Goal: Information Seeking & Learning: Learn about a topic

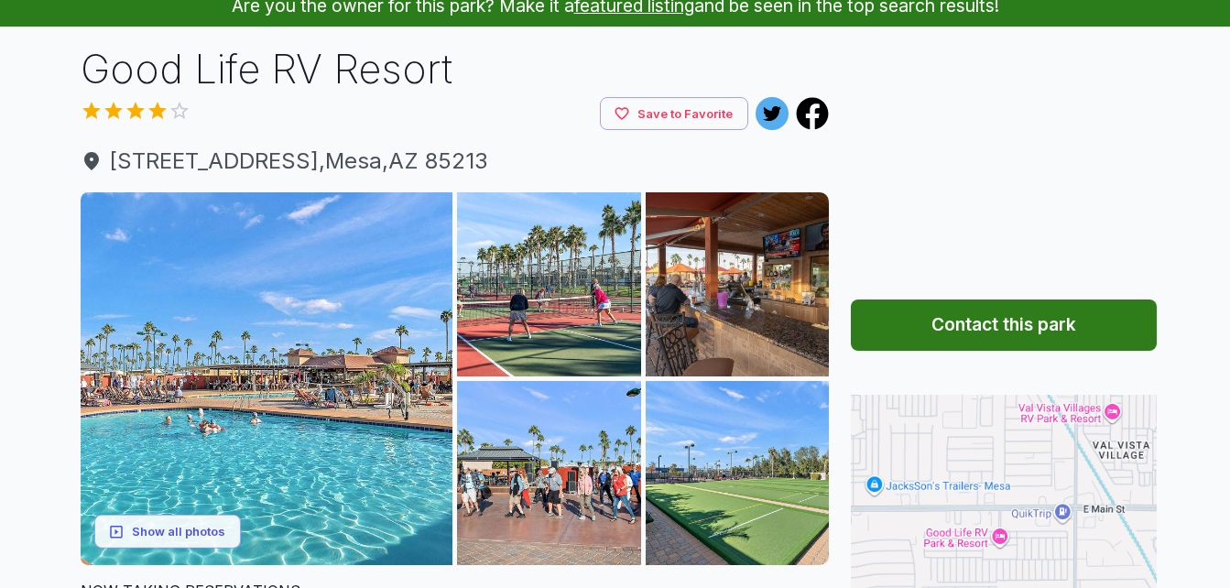
scroll to position [183, 0]
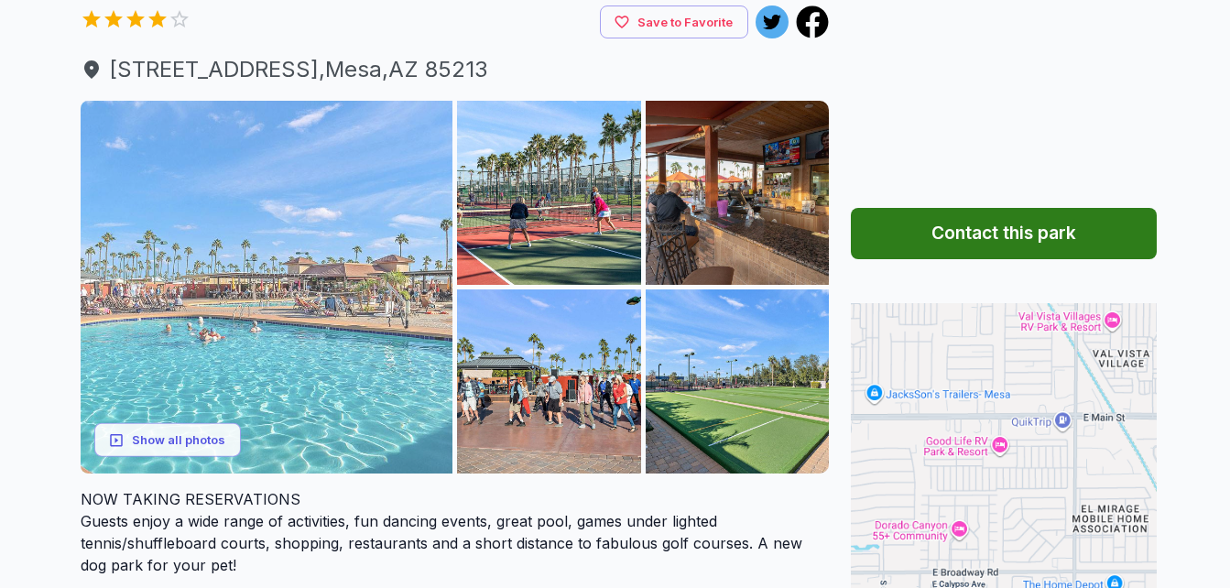
click at [234, 269] on img at bounding box center [267, 287] width 373 height 373
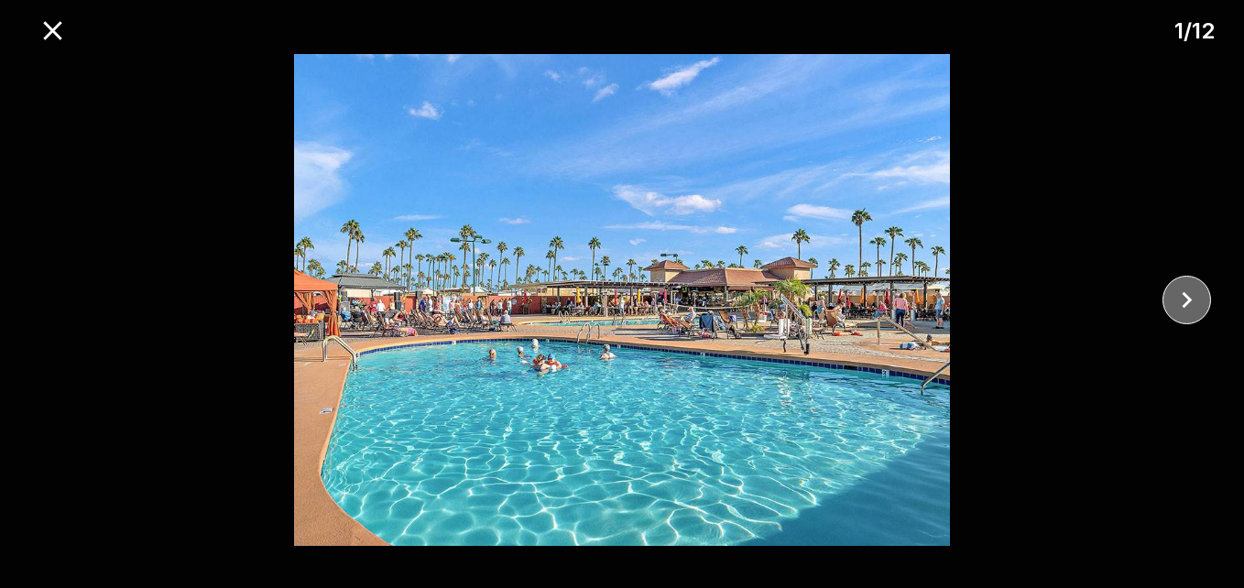
click at [1187, 299] on icon "close" at bounding box center [1186, 300] width 32 height 32
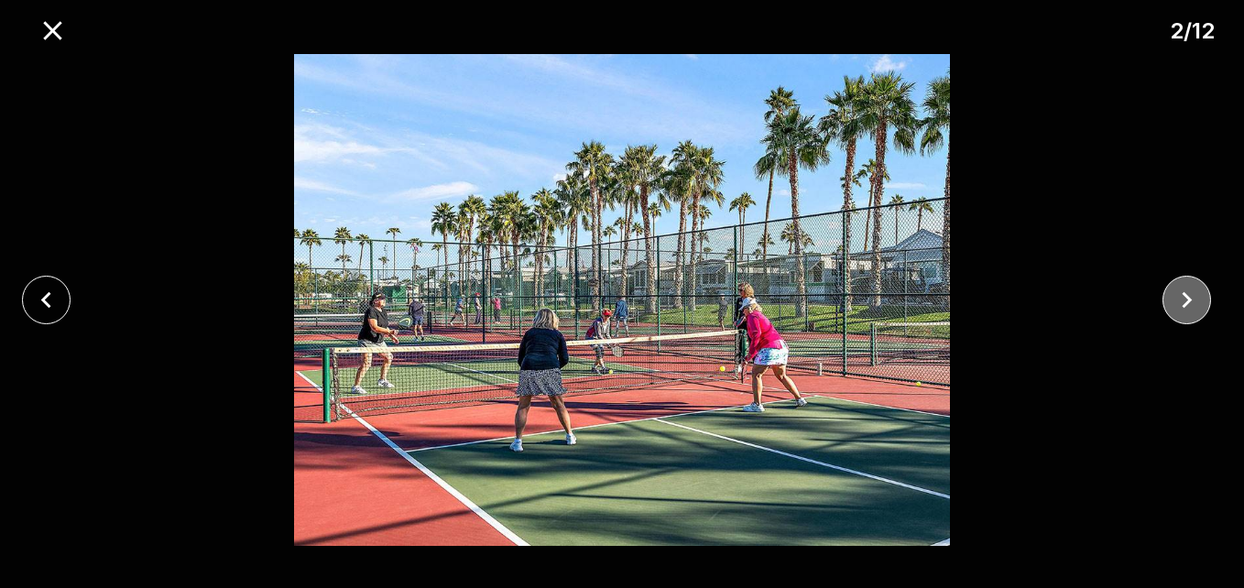
click at [1187, 299] on icon "close" at bounding box center [1186, 300] width 32 height 32
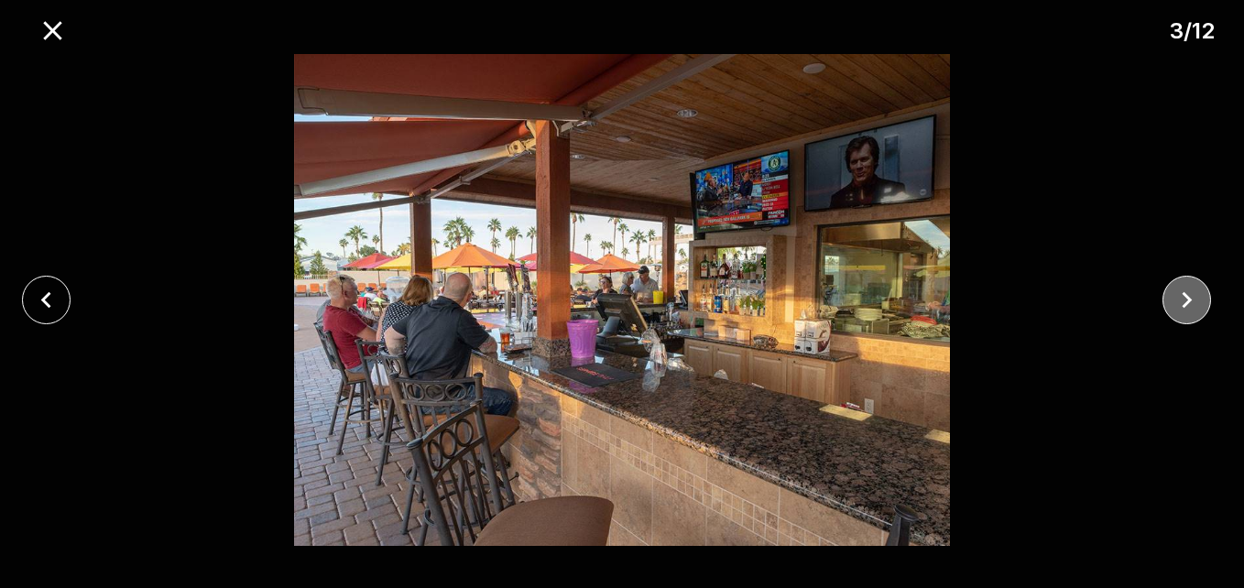
click at [1187, 299] on icon "close" at bounding box center [1186, 300] width 32 height 32
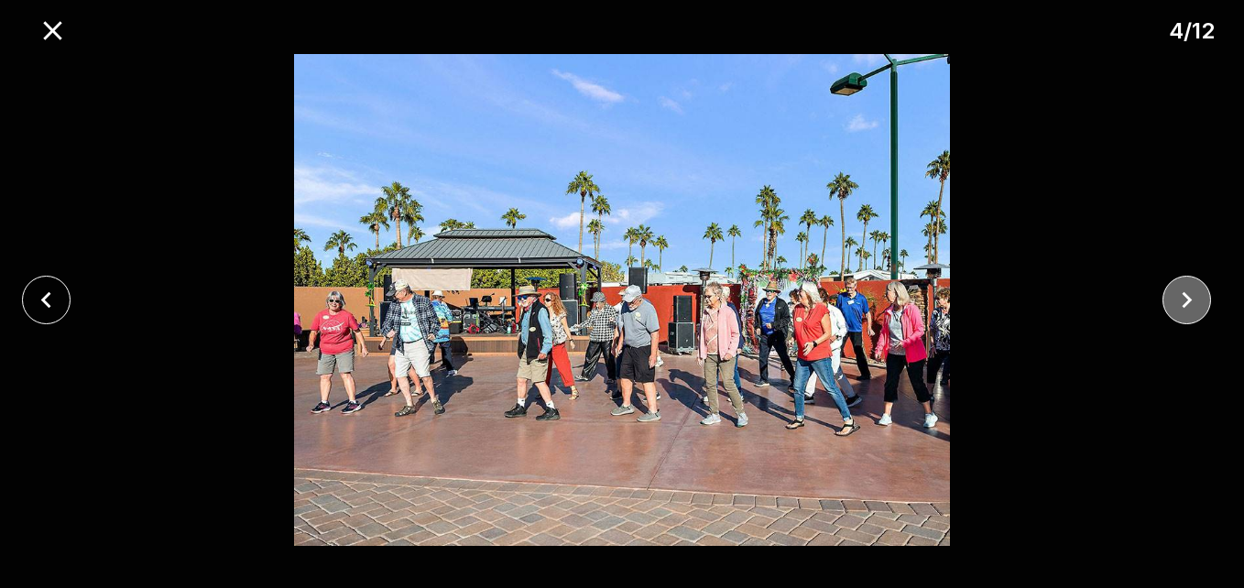
click at [1187, 299] on icon "close" at bounding box center [1186, 300] width 32 height 32
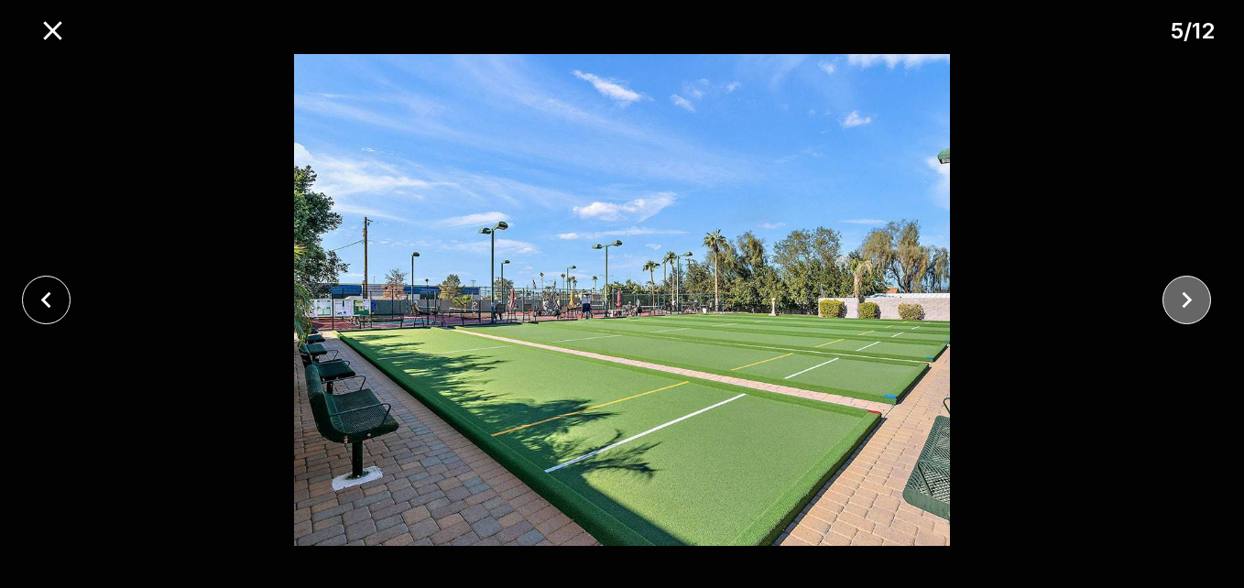
click at [1187, 299] on icon "close" at bounding box center [1186, 300] width 32 height 32
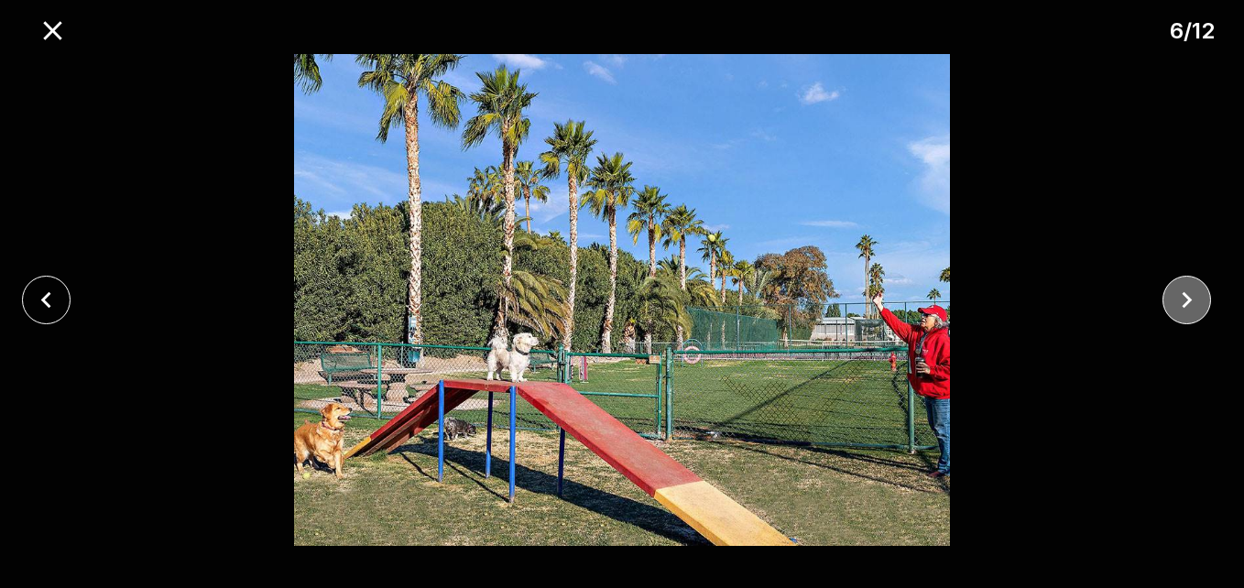
click at [1187, 299] on icon "close" at bounding box center [1186, 300] width 32 height 32
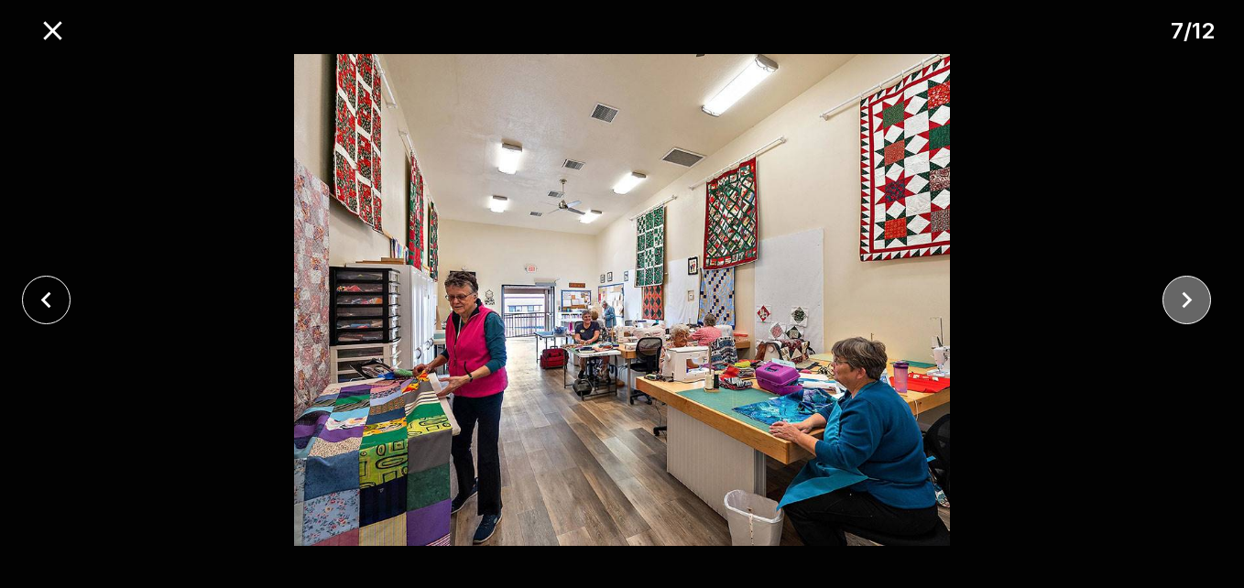
click at [1187, 299] on icon "close" at bounding box center [1186, 300] width 32 height 32
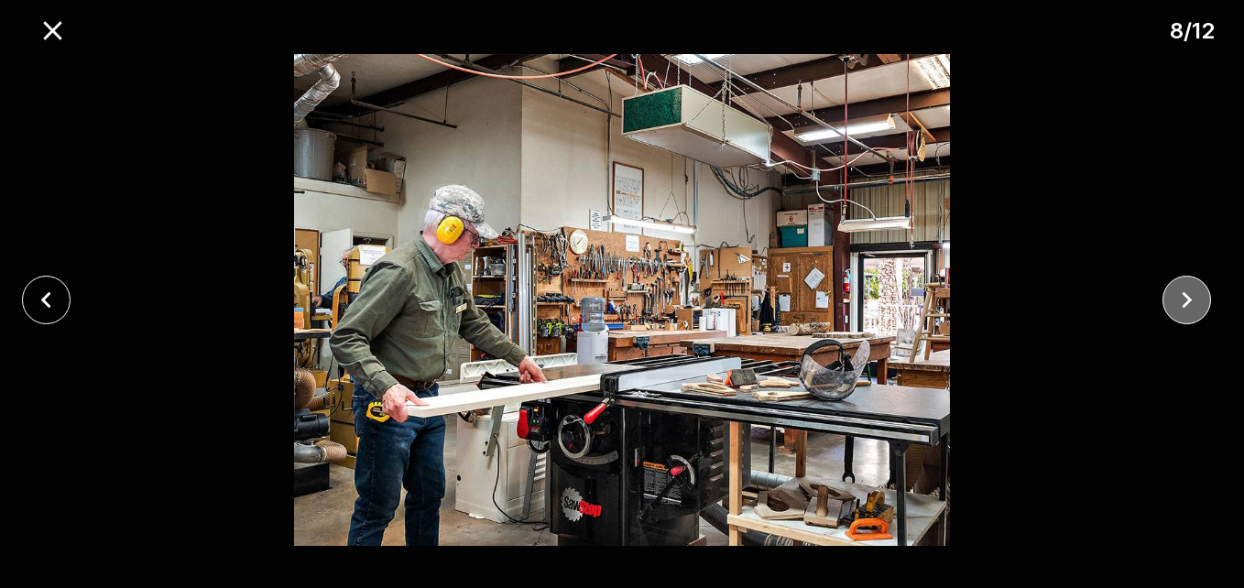
click at [1187, 299] on icon "close" at bounding box center [1186, 300] width 32 height 32
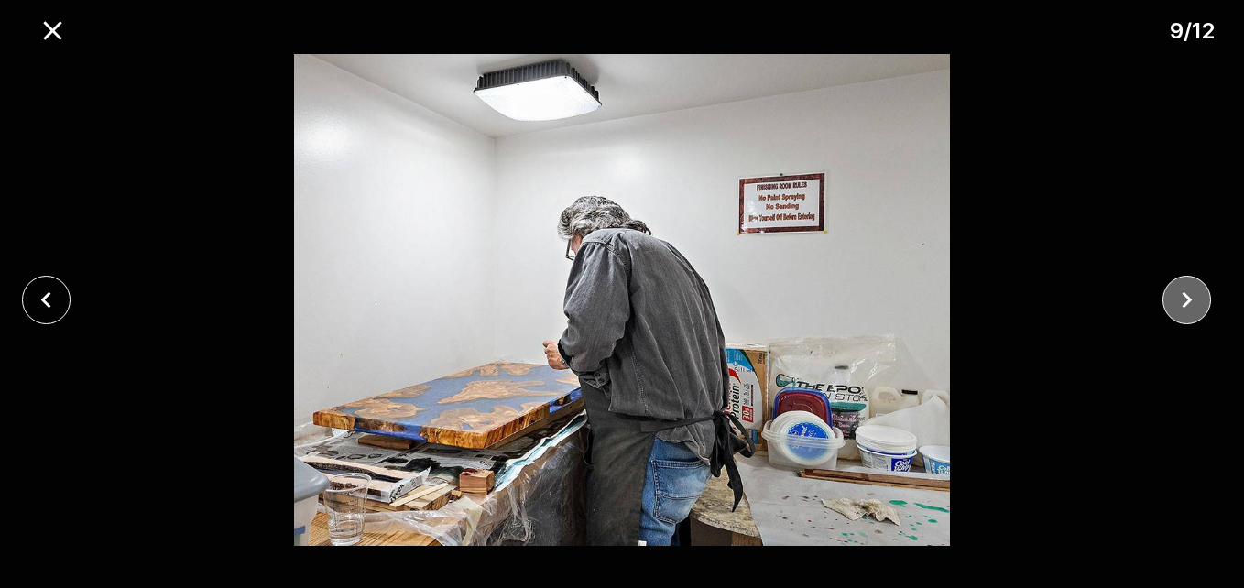
click at [1187, 299] on icon "close" at bounding box center [1186, 300] width 32 height 32
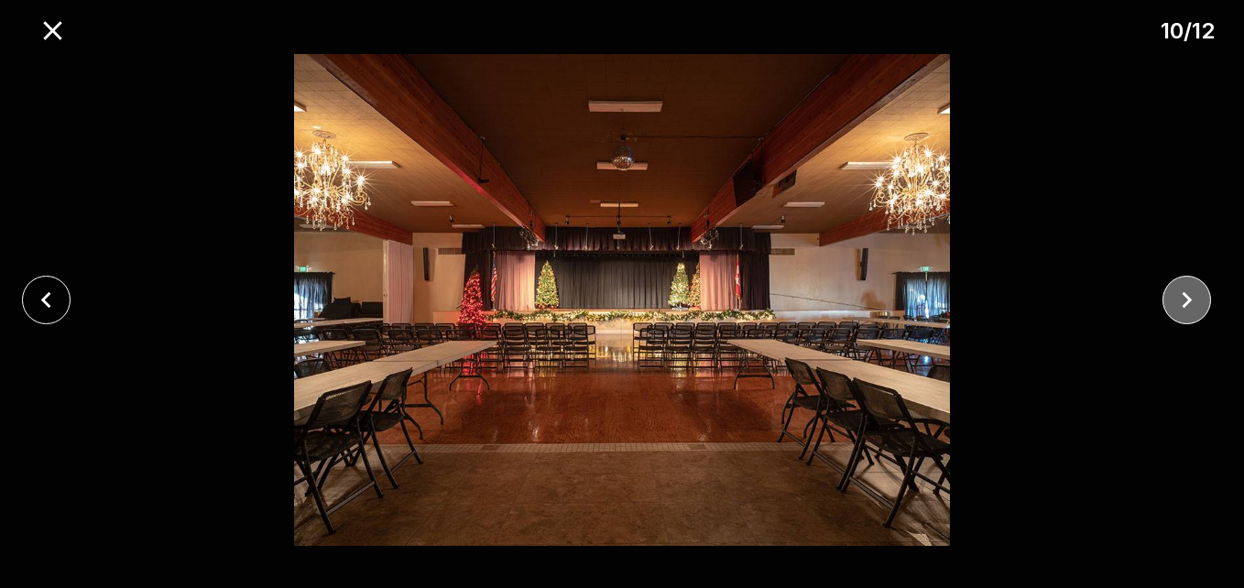
click at [1187, 299] on icon "close" at bounding box center [1186, 300] width 32 height 32
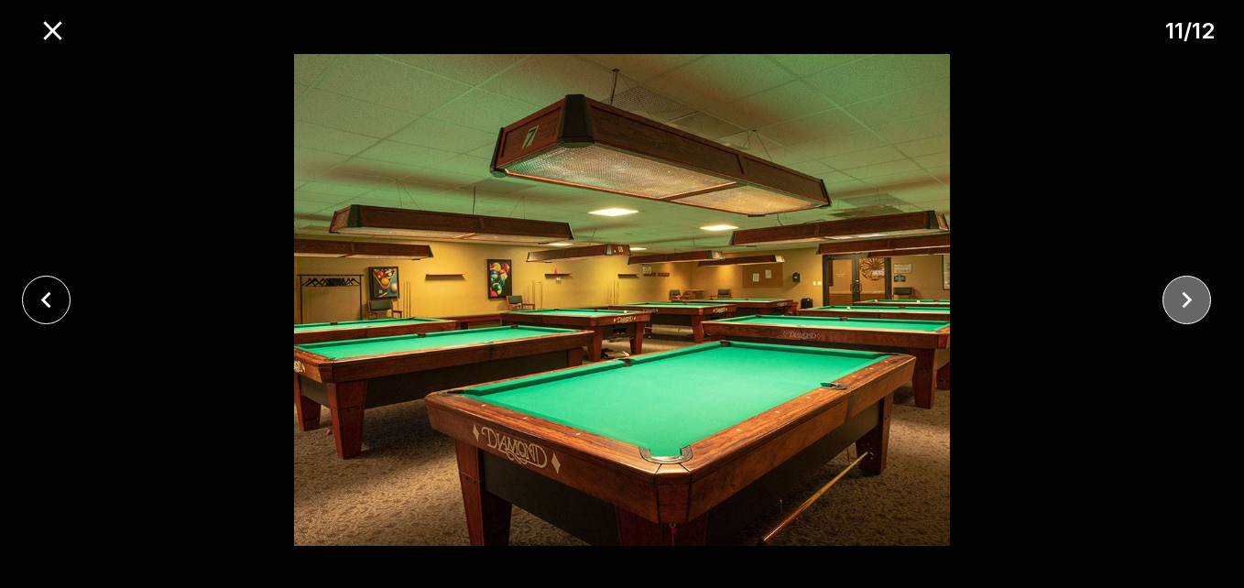
click at [1187, 299] on icon "close" at bounding box center [1186, 300] width 32 height 32
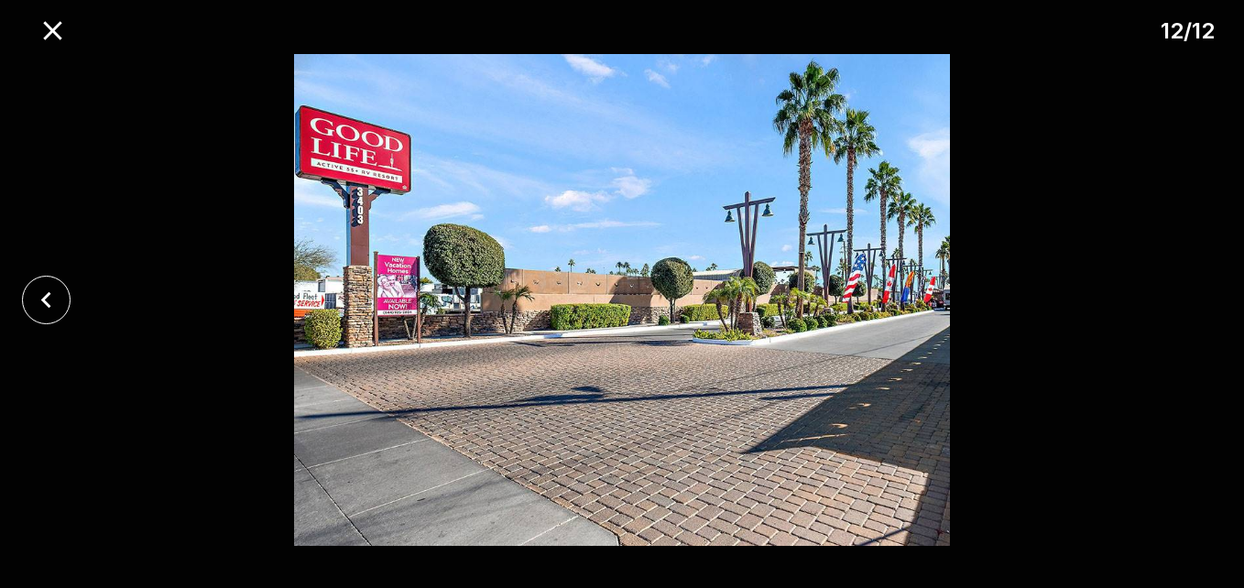
click at [1187, 299] on div at bounding box center [622, 300] width 1244 height 492
click at [48, 27] on icon "close" at bounding box center [52, 30] width 18 height 18
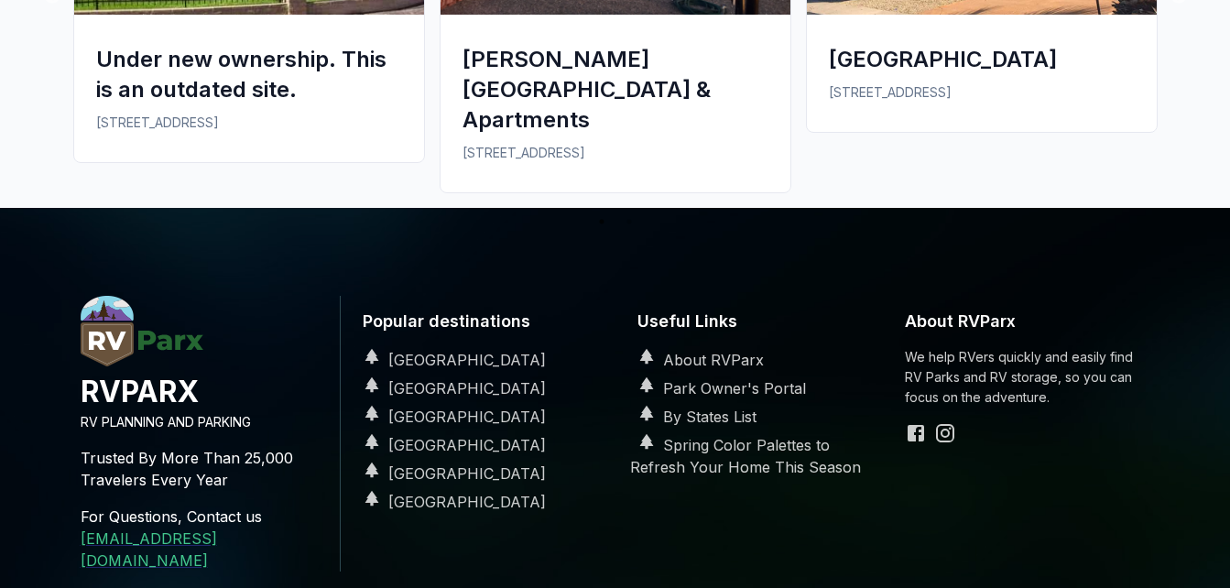
scroll to position [3365, 0]
